Goal: Find specific page/section: Find specific page/section

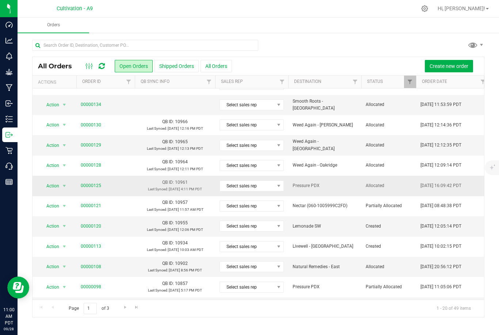
scroll to position [23, 0]
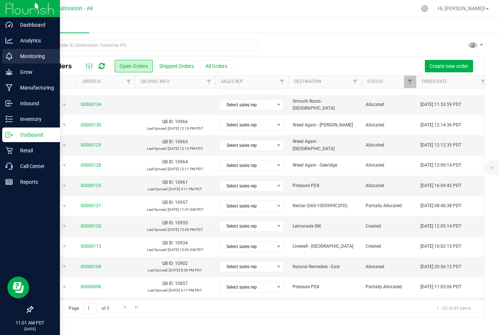
click at [39, 52] on p "Monitoring" at bounding box center [35, 56] width 44 height 9
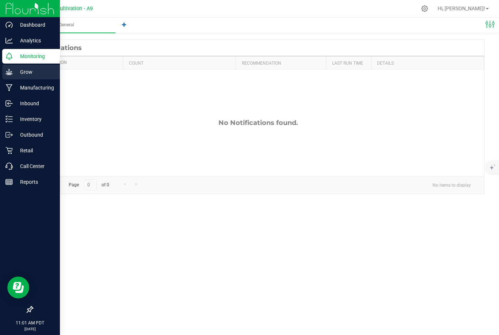
click at [37, 70] on p "Grow" at bounding box center [35, 72] width 44 height 9
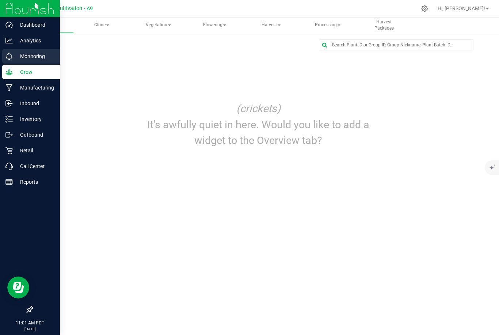
click at [31, 57] on p "Monitoring" at bounding box center [35, 56] width 44 height 9
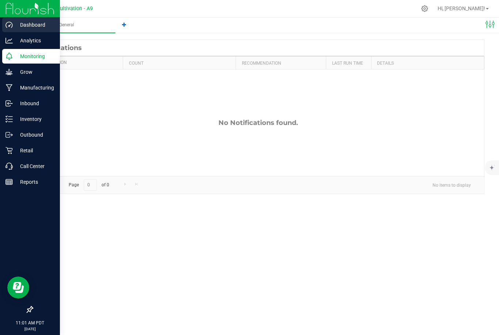
click at [35, 29] on p "Dashboard" at bounding box center [35, 24] width 44 height 9
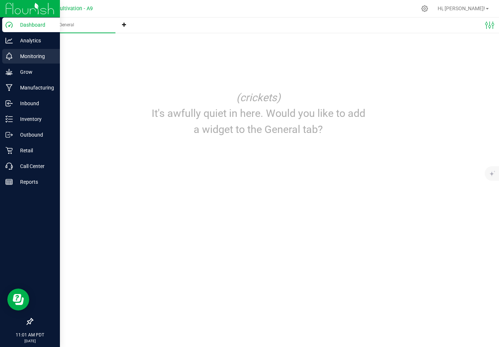
click at [22, 58] on p "Monitoring" at bounding box center [35, 56] width 44 height 9
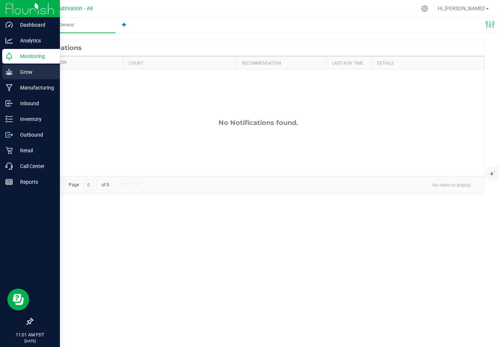
click at [28, 70] on p "Grow" at bounding box center [35, 72] width 44 height 9
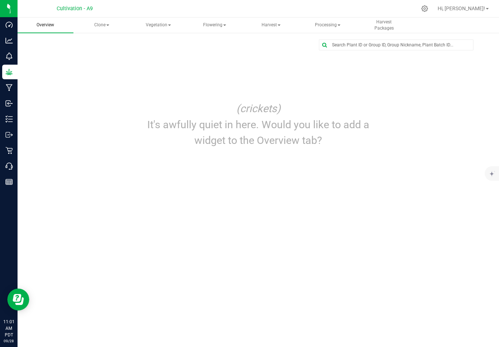
click at [60, 28] on uib-tab-heading "Overview" at bounding box center [46, 25] width 56 height 15
click at [366, 43] on input "text" at bounding box center [396, 45] width 154 height 10
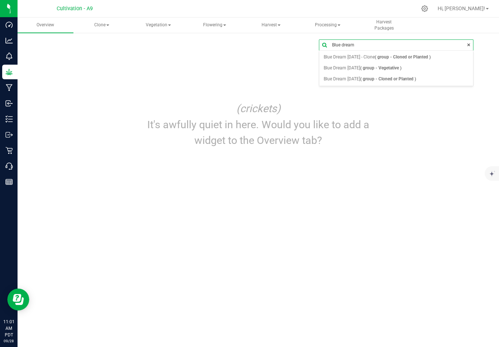
type input "Blue dream"
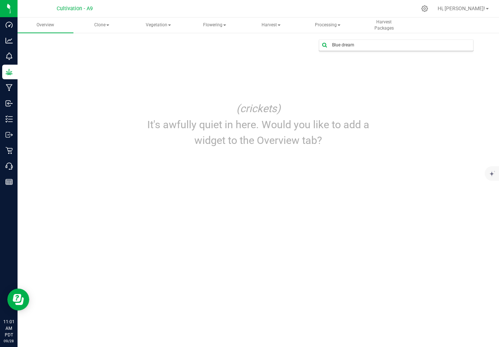
click at [18, 69] on div "Blue dream (crickets) It's awfully quiet in here. Would you like to add a widge…" at bounding box center [258, 96] width 481 height 128
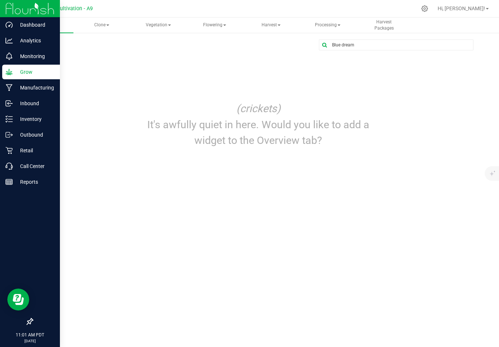
click at [11, 73] on icon at bounding box center [8, 72] width 7 height 6
